Goal: Communication & Community: Answer question/provide support

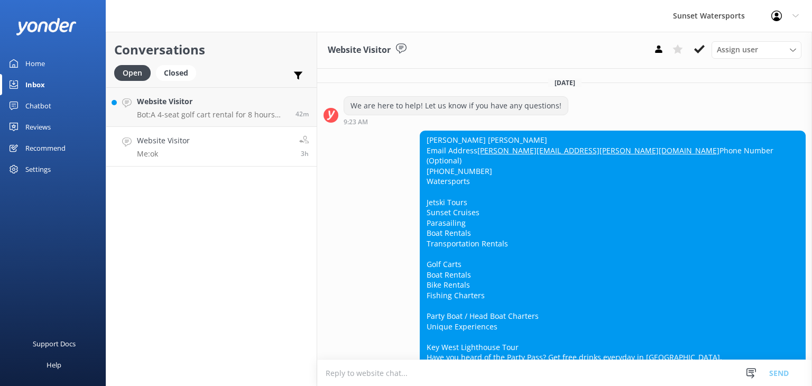
scroll to position [5294, 0]
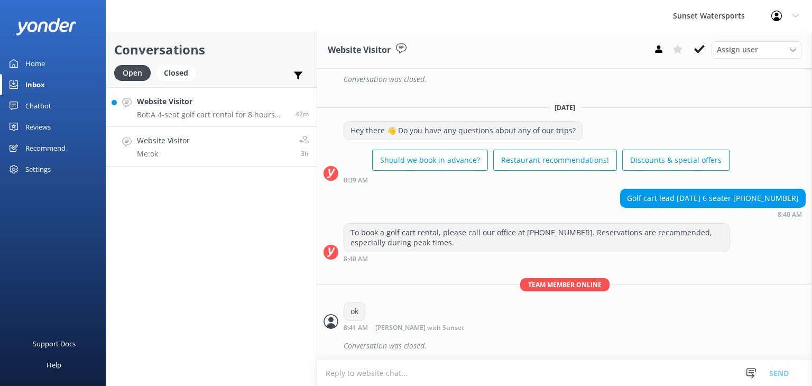
click at [223, 104] on h4 "Website Visitor" at bounding box center [212, 102] width 151 height 12
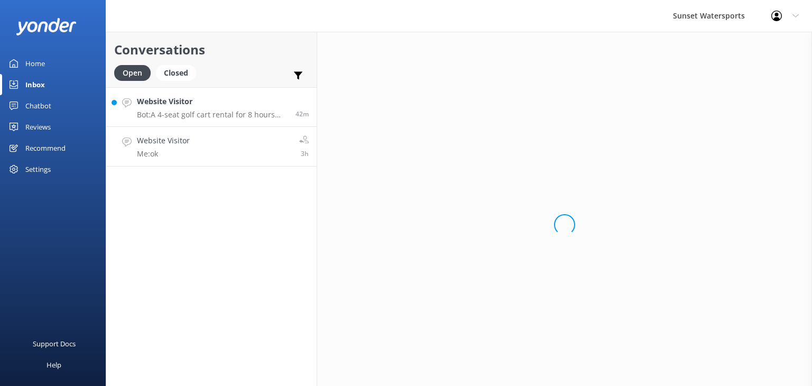
click at [208, 136] on link "Website Visitor Me: ok 3h" at bounding box center [211, 147] width 210 height 40
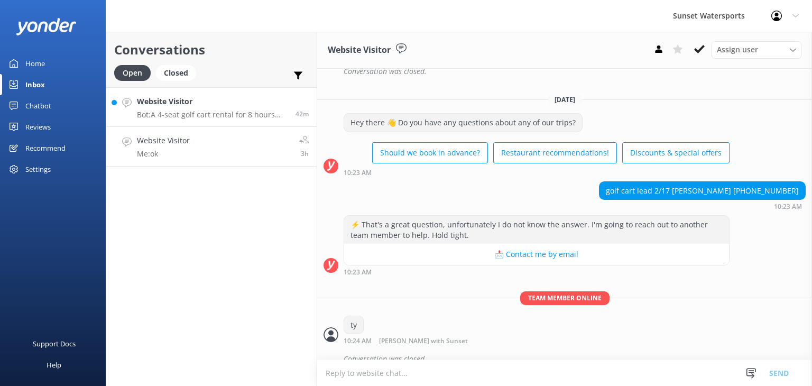
scroll to position [5294, 0]
